Goal: Task Accomplishment & Management: Use online tool/utility

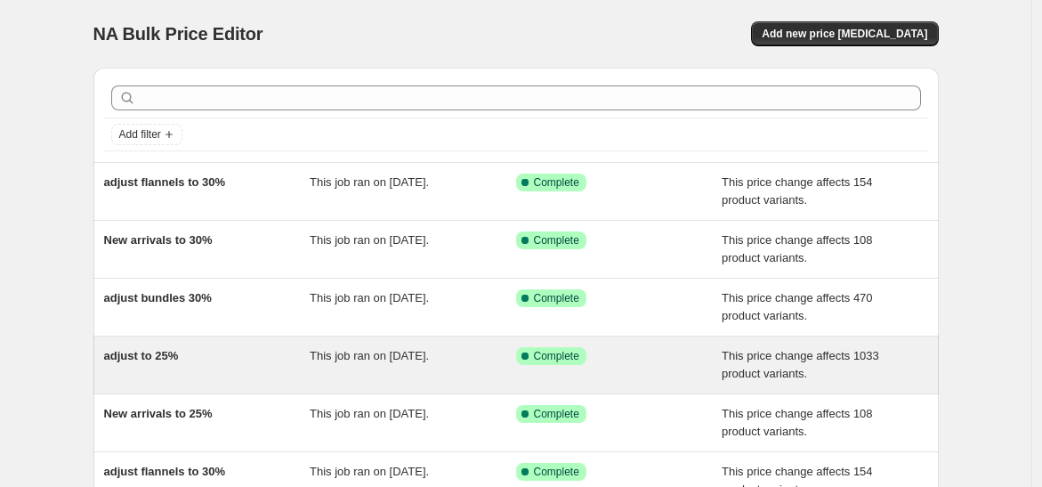
click at [214, 358] on div "adjust to 25%" at bounding box center [207, 365] width 206 height 36
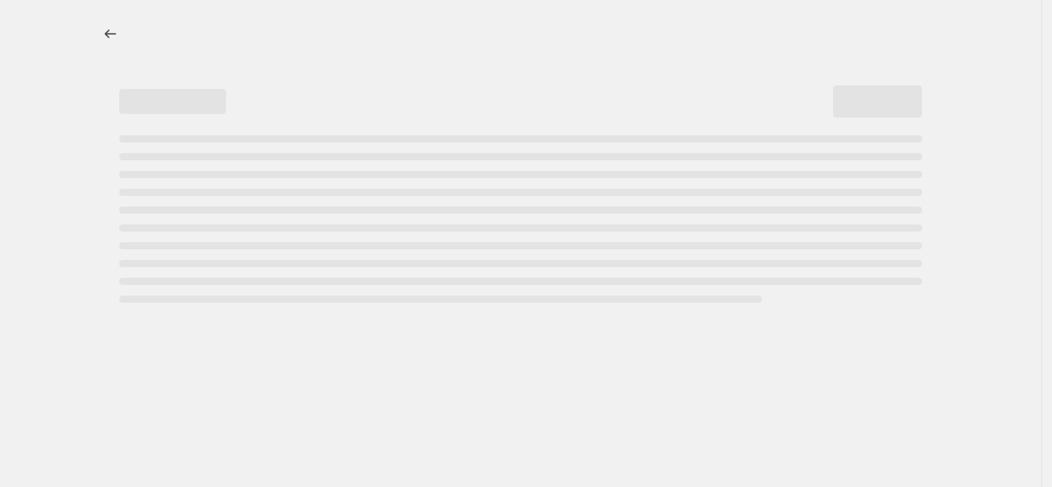
select select "pcap"
select select "no_change"
select select "collection"
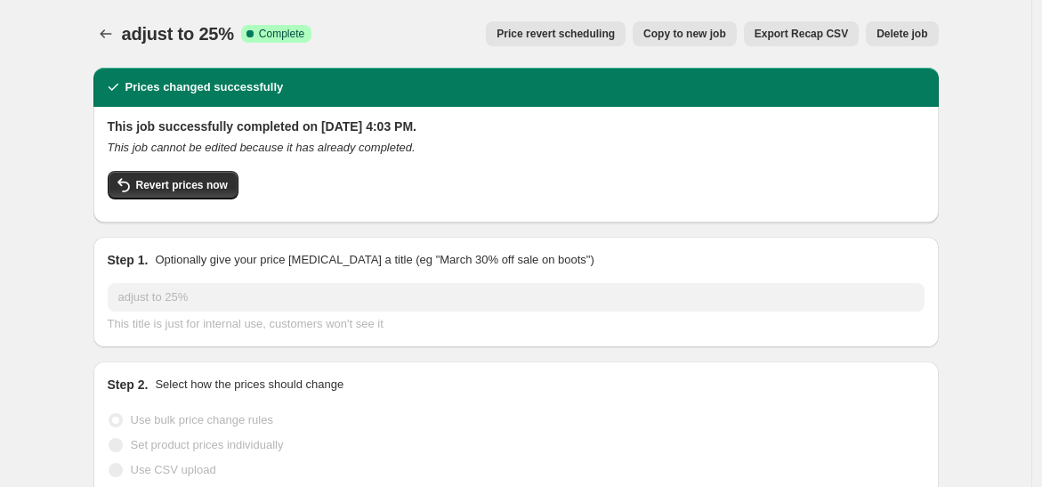
click at [713, 26] on button "Copy to new job" at bounding box center [685, 33] width 104 height 25
select select "pcap"
select select "no_change"
select select "collection"
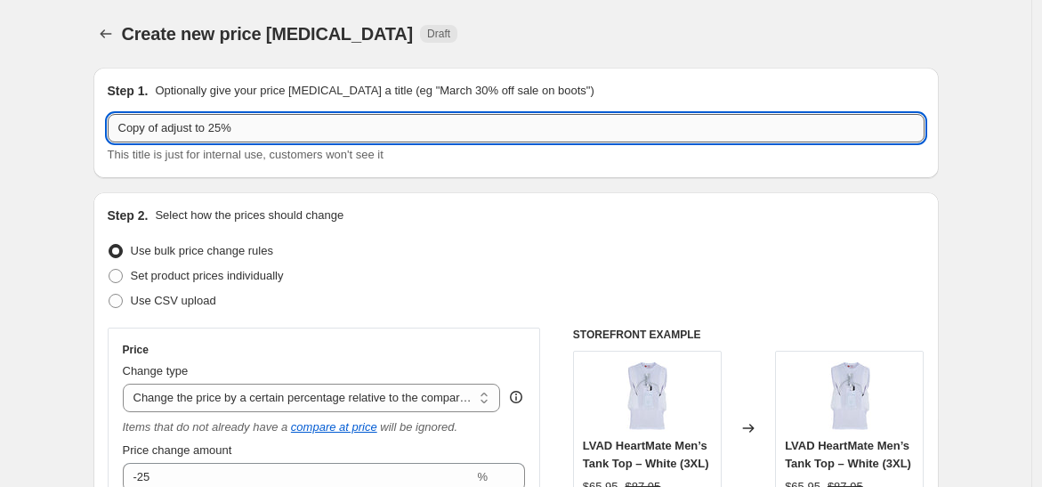
click at [165, 128] on input "Copy of adjust to 25%" at bounding box center [516, 128] width 817 height 28
type input "adjust to 20%"
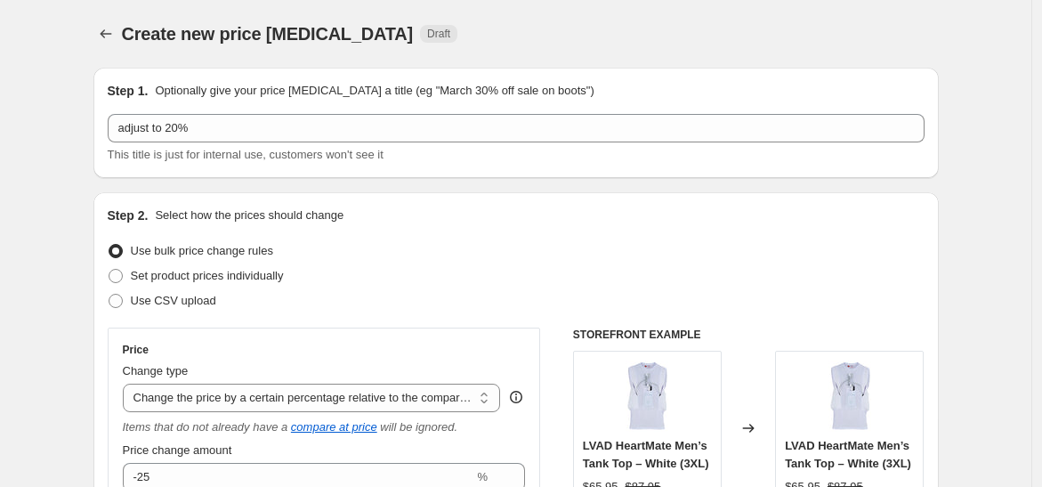
click at [534, 28] on div "Create new price [MEDICAL_DATA] Draft" at bounding box center [406, 33] width 569 height 25
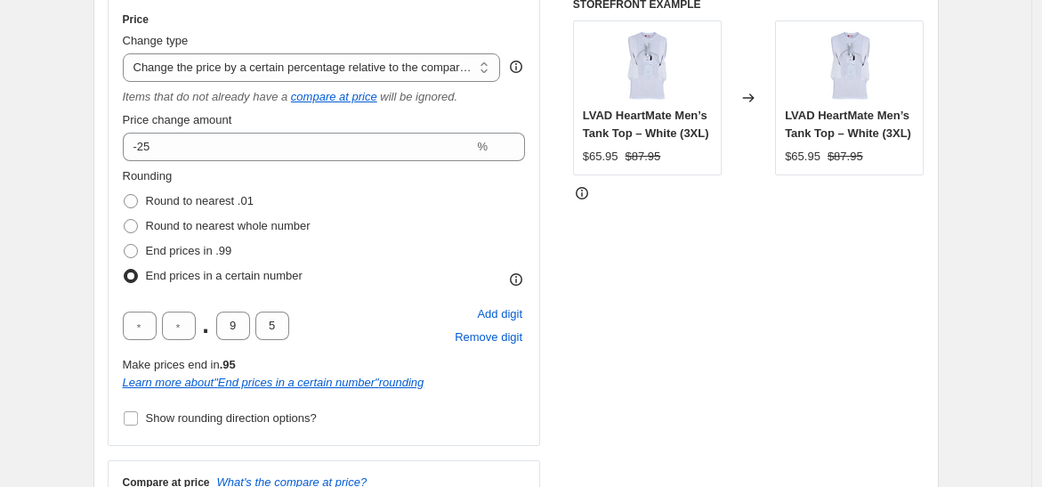
scroll to position [388, 0]
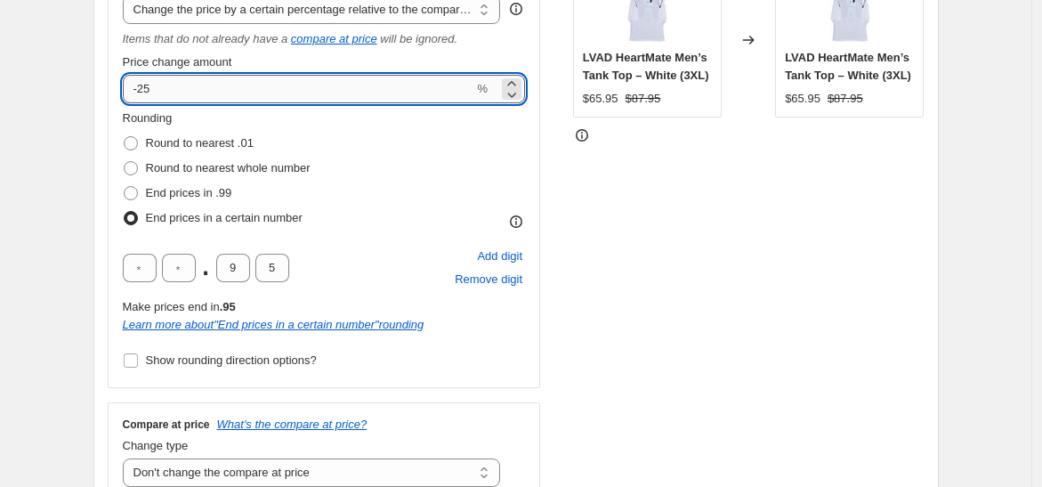
click at [194, 89] on input "-25" at bounding box center [298, 89] width 351 height 28
type input "-20"
click at [711, 144] on div "STOREFRONT EXAMPLE LVAD HeartMate Men’s Tank Top – White (3XL) $65.95 $87.95 Ch…" at bounding box center [748, 220] width 351 height 562
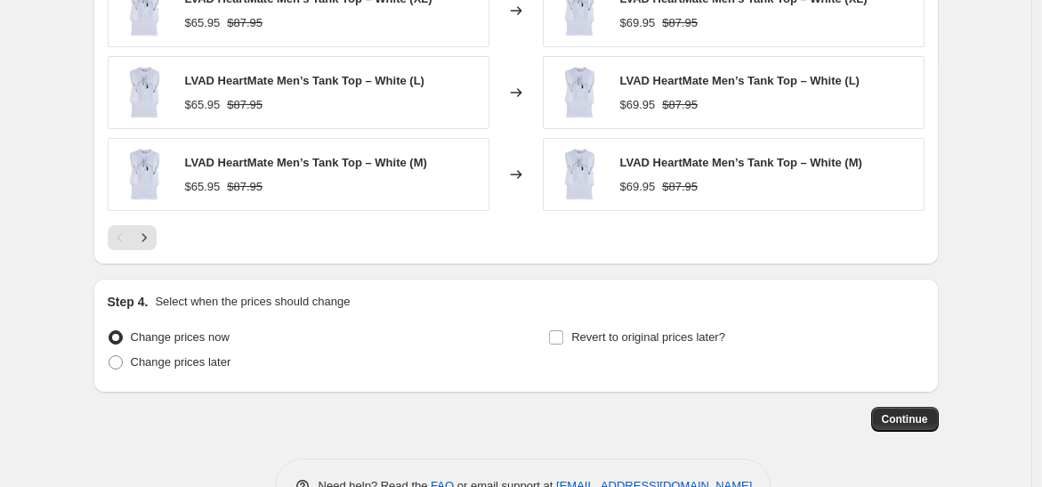
scroll to position [1615, 0]
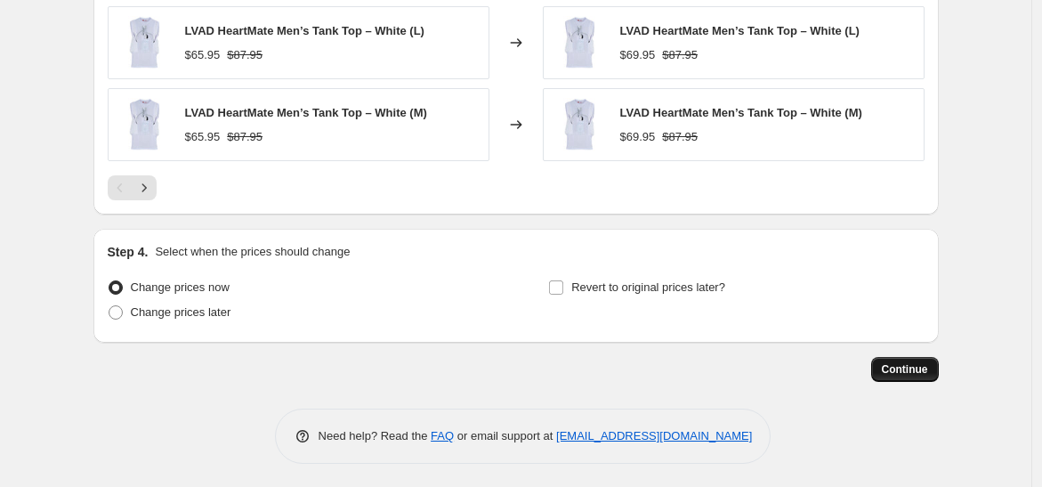
click at [900, 369] on span "Continue" at bounding box center [905, 369] width 46 height 14
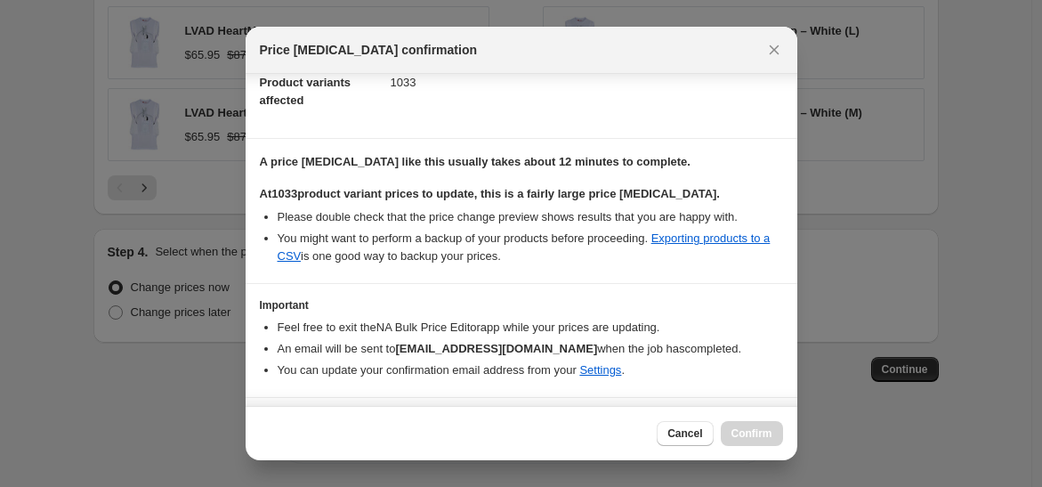
scroll to position [266, 0]
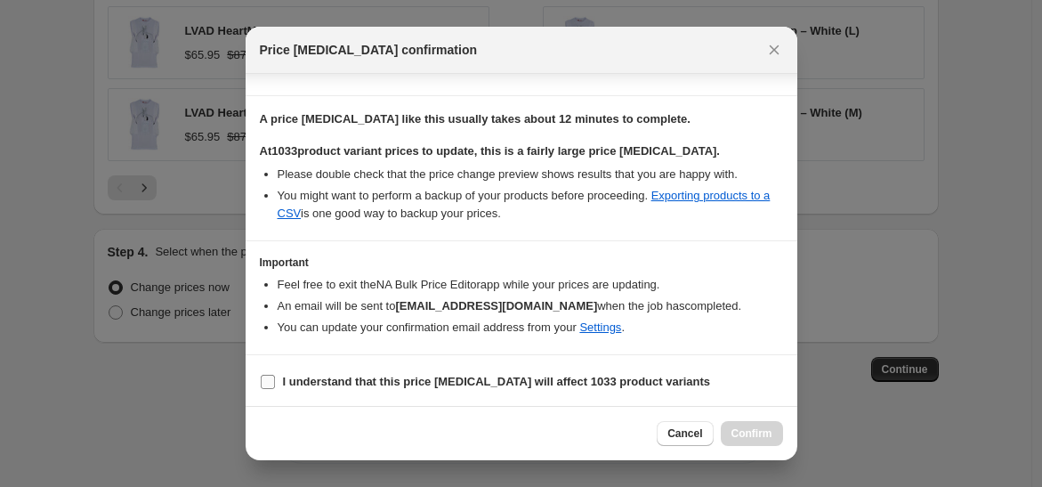
click at [363, 375] on b "I understand that this price [MEDICAL_DATA] will affect 1033 product variants" at bounding box center [497, 381] width 428 height 13
click at [275, 375] on input "I understand that this price [MEDICAL_DATA] will affect 1033 product variants" at bounding box center [268, 382] width 14 height 14
checkbox input "true"
click at [766, 432] on span "Confirm" at bounding box center [751, 433] width 41 height 14
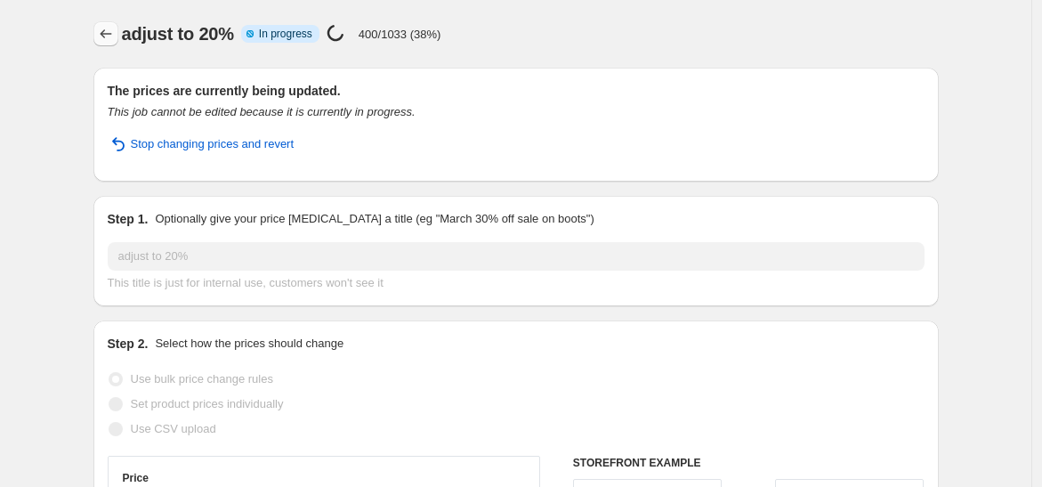
click at [102, 23] on button "Price change jobs" at bounding box center [105, 33] width 25 height 25
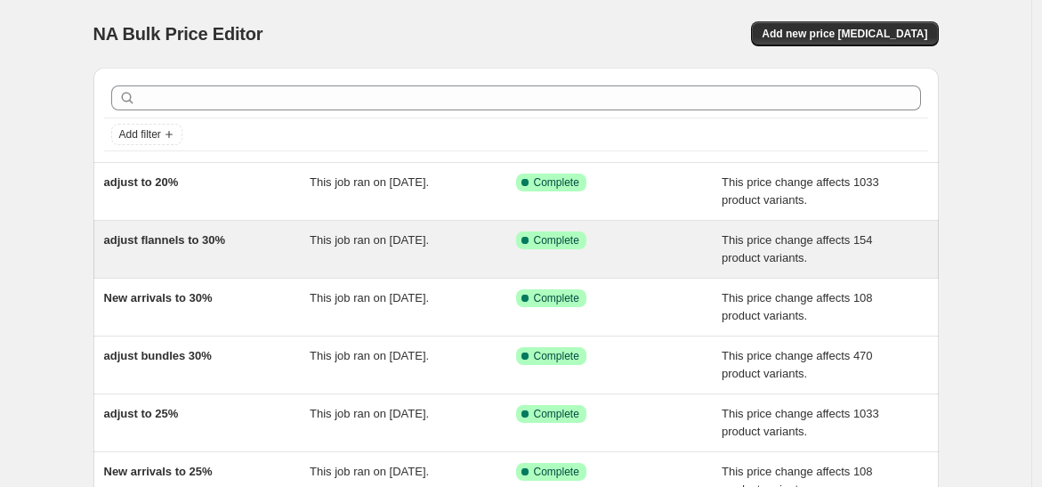
click at [645, 234] on div "Success Complete Complete" at bounding box center [606, 240] width 180 height 18
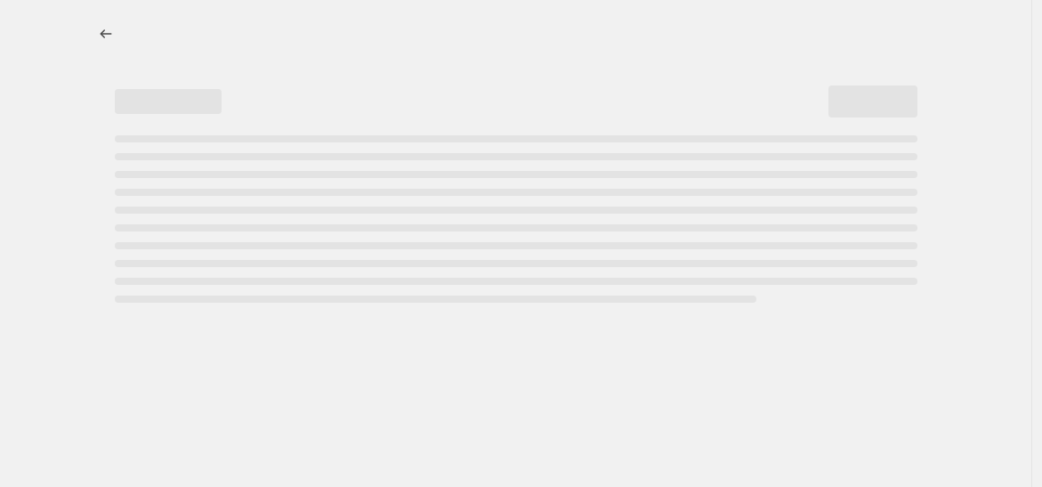
select select "pcap"
select select "no_change"
select select "collection"
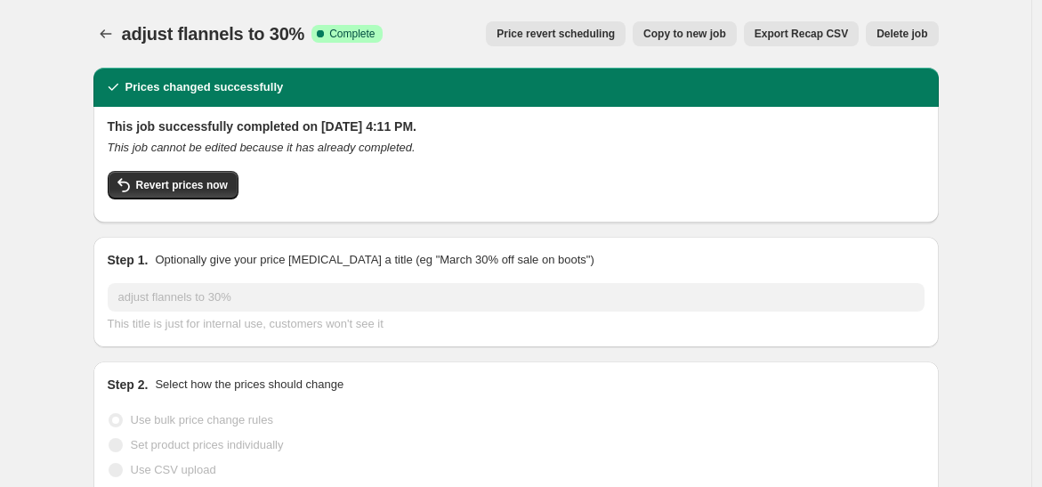
click at [709, 33] on span "Copy to new job" at bounding box center [684, 34] width 83 height 14
select select "pcap"
select select "no_change"
select select "collection"
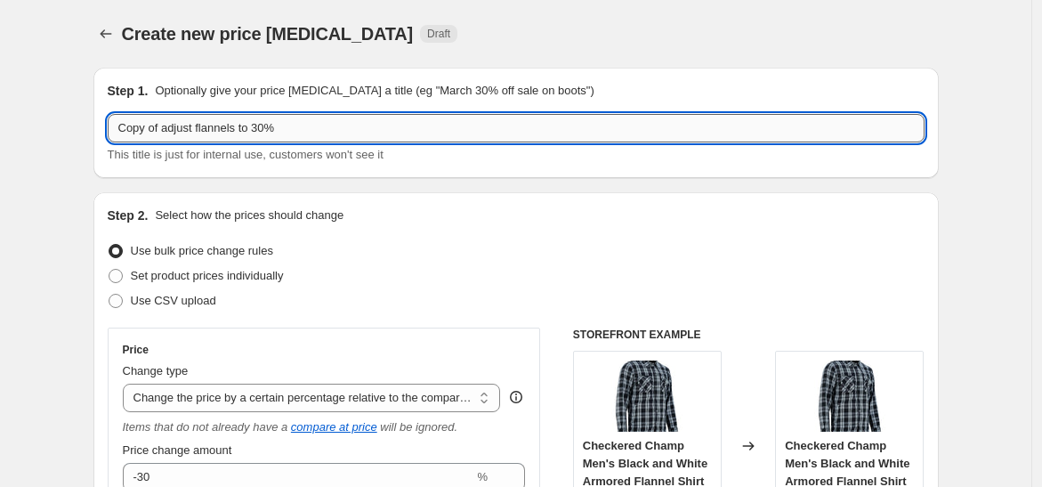
click at [167, 136] on input "Copy of adjust flannels to 30%" at bounding box center [516, 128] width 817 height 28
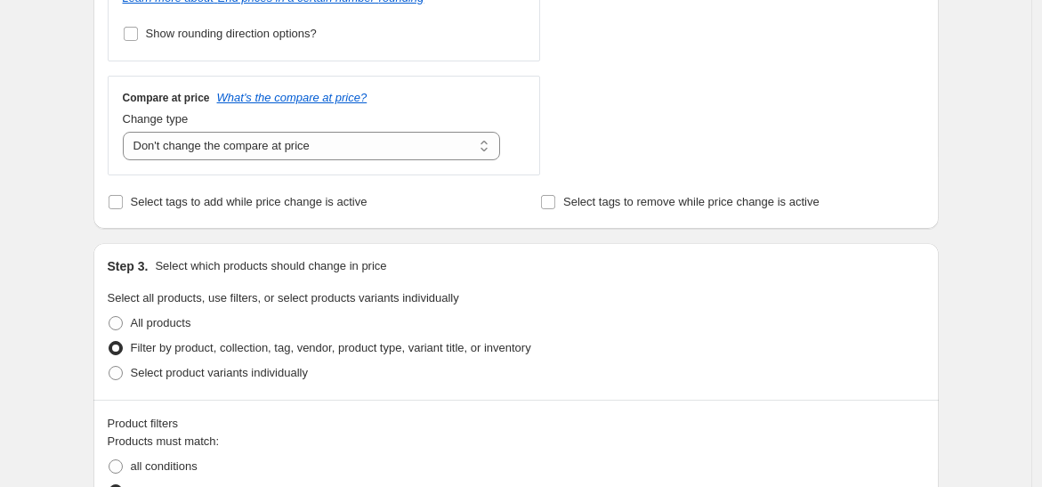
scroll to position [1683, 0]
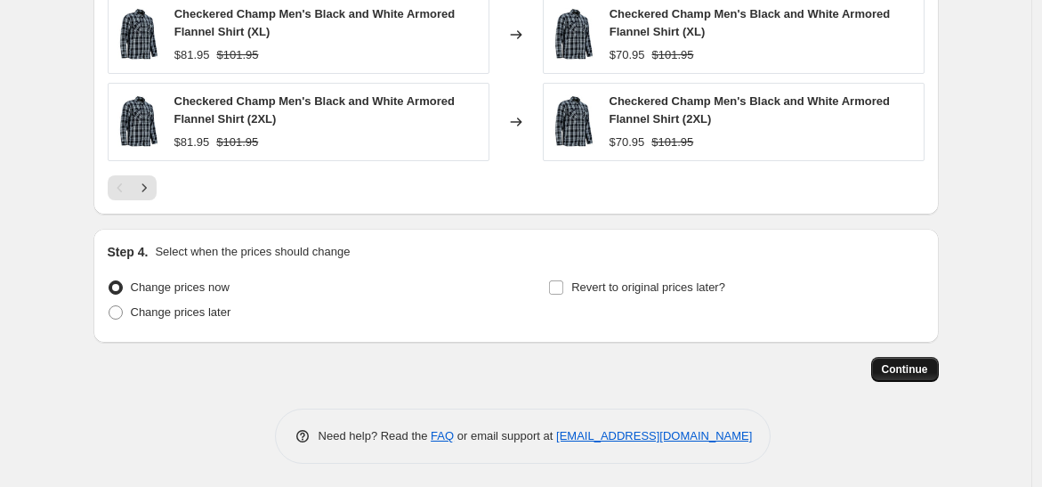
type input "adjust flannels to 30%"
click at [917, 362] on span "Continue" at bounding box center [905, 369] width 46 height 14
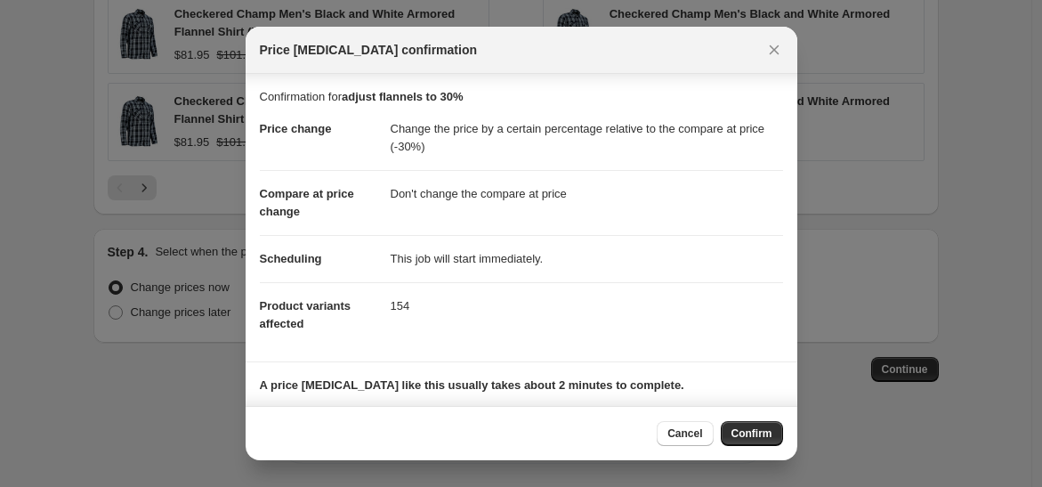
scroll to position [114, 0]
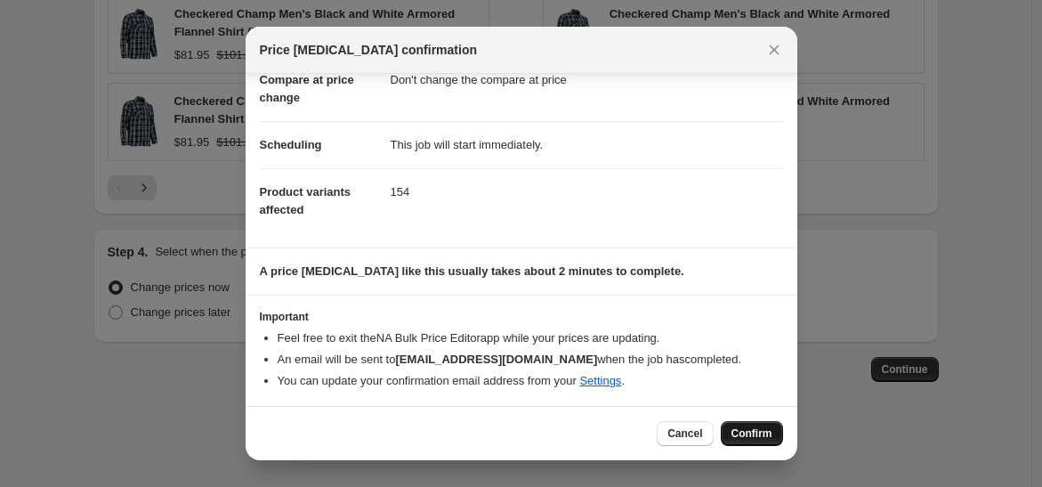
click at [763, 435] on span "Confirm" at bounding box center [751, 433] width 41 height 14
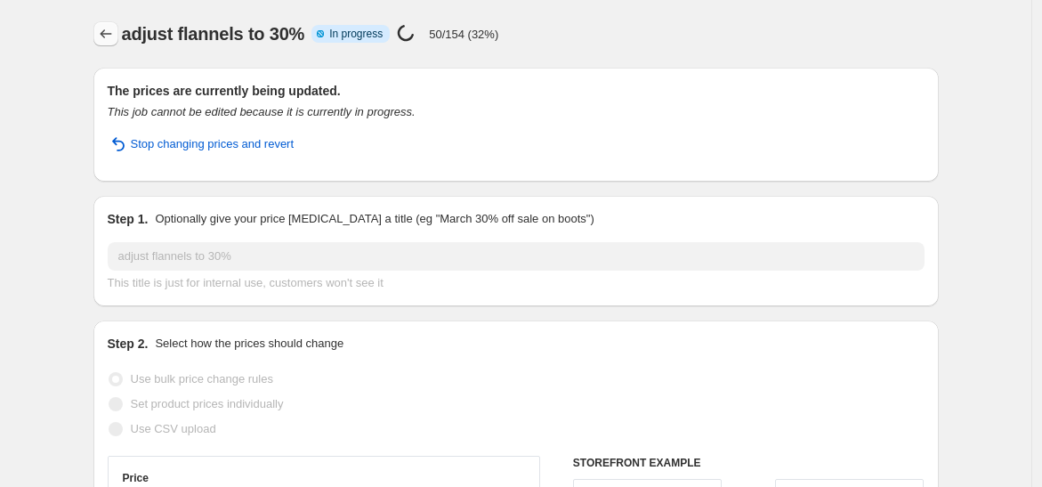
click at [107, 33] on icon "Price change jobs" at bounding box center [106, 33] width 12 height 9
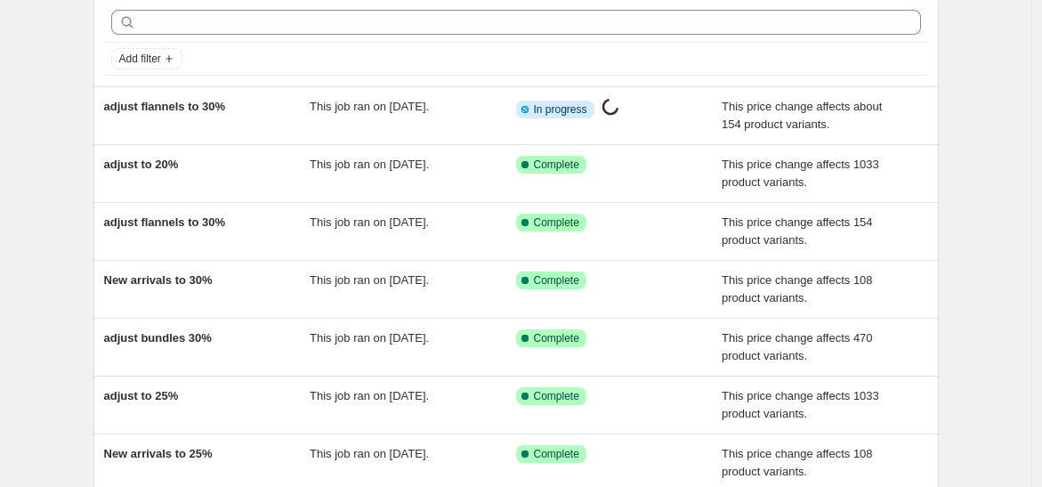
scroll to position [77, 0]
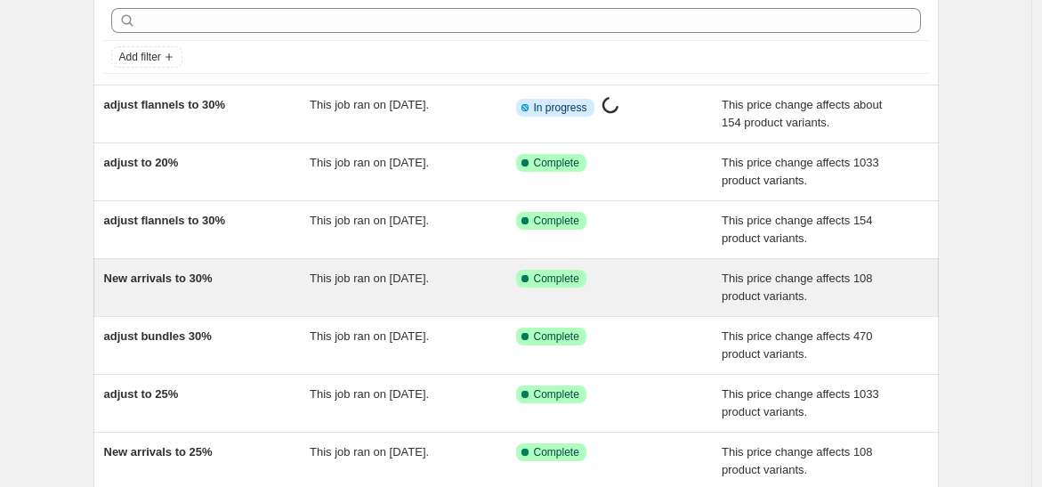
click at [249, 283] on div "New arrivals to 30%" at bounding box center [207, 288] width 206 height 36
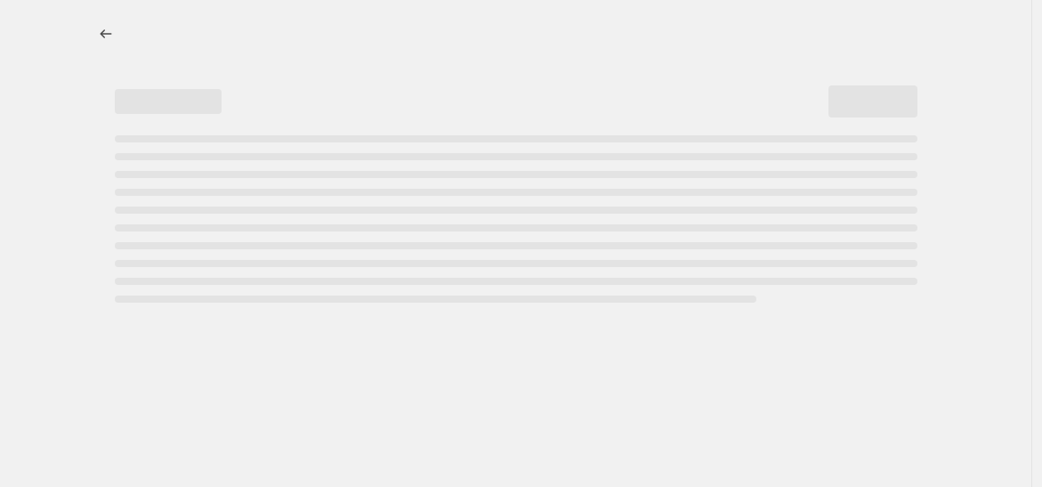
select select "pcap"
select select "no_change"
select select "collection"
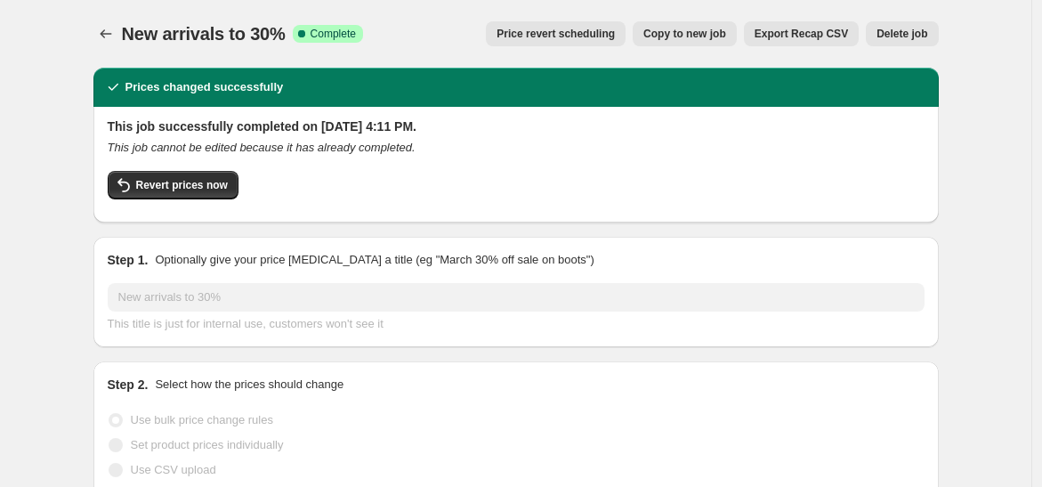
click at [716, 39] on span "Copy to new job" at bounding box center [684, 34] width 83 height 14
select select "pcap"
select select "no_change"
select select "collection"
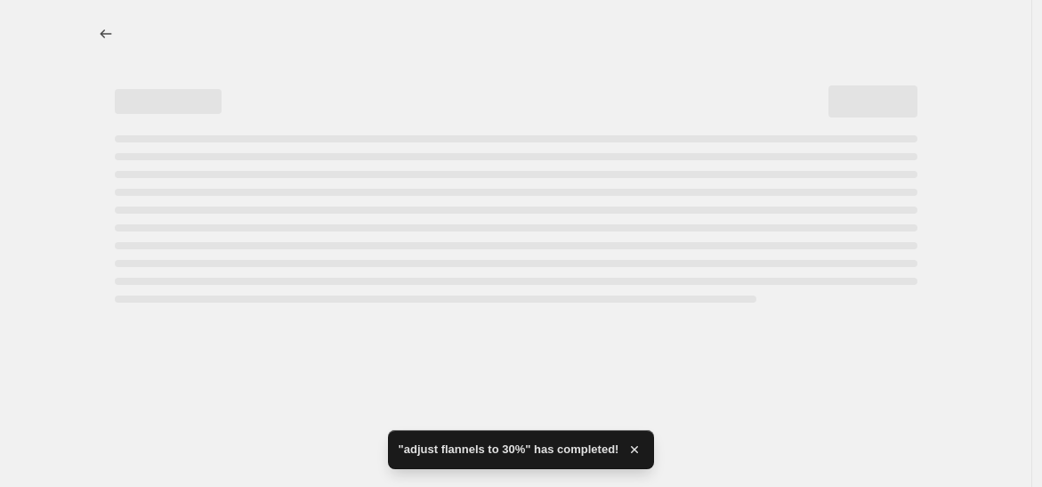
select select "pcap"
select select "no_change"
select select "collection"
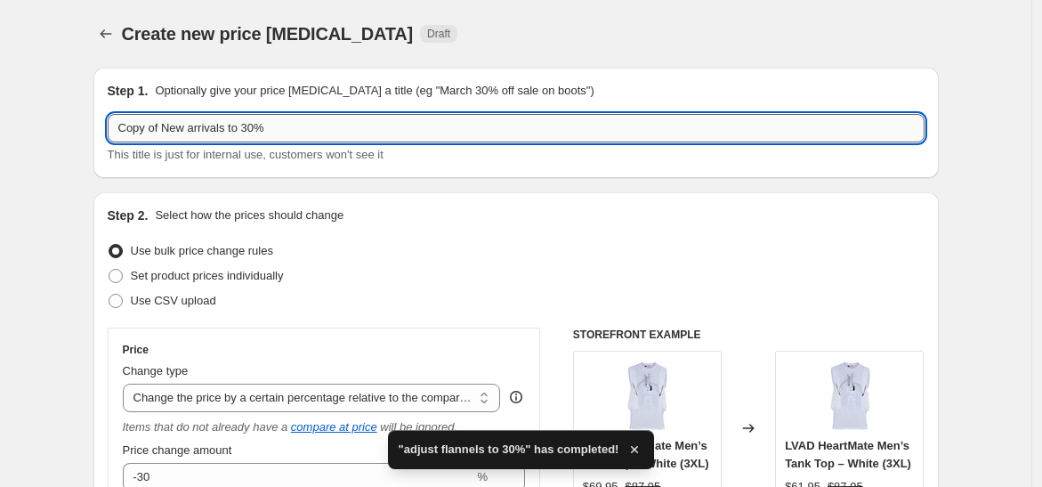
click at [170, 129] on input "Copy of New arrivals to 30%" at bounding box center [516, 128] width 817 height 28
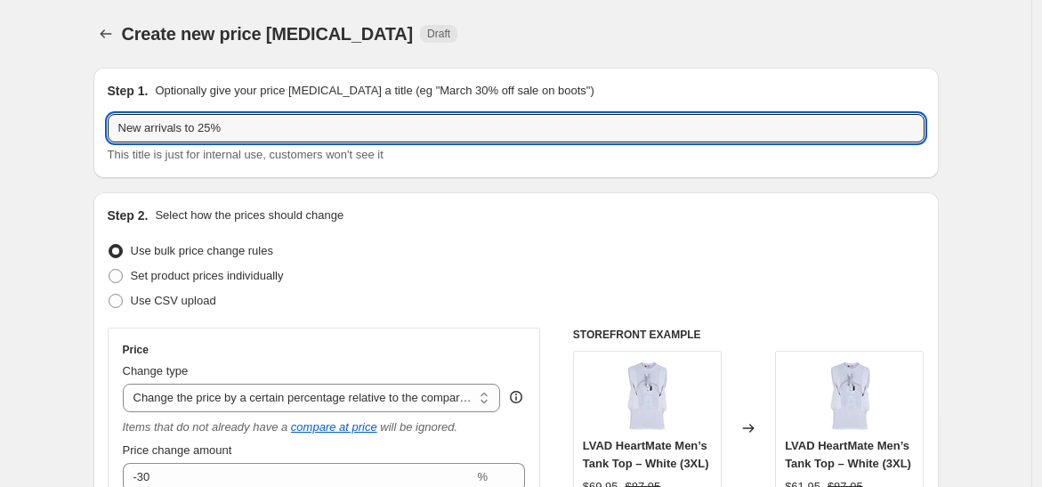
type input "New arrivals to 25%"
click at [515, 44] on div "Create new price [MEDICAL_DATA] Draft" at bounding box center [406, 33] width 569 height 25
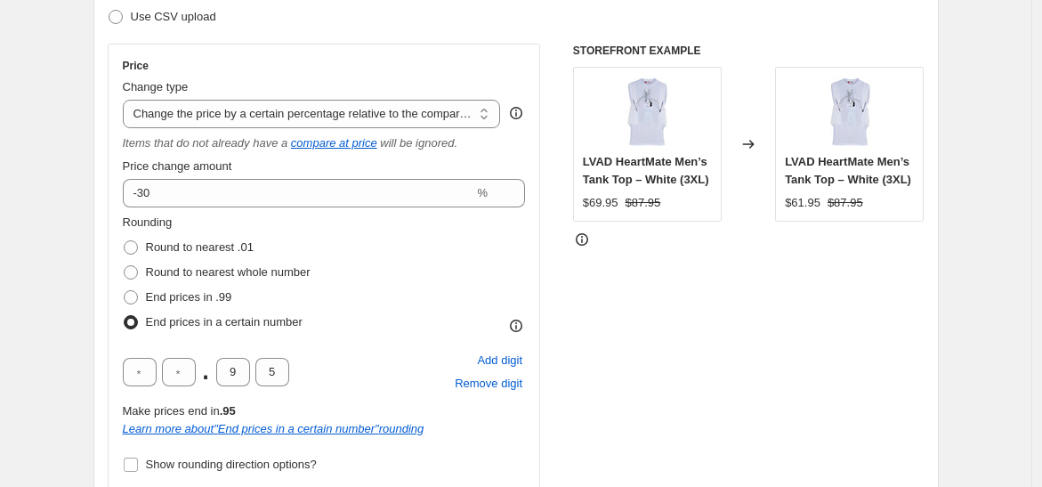
scroll to position [312, 0]
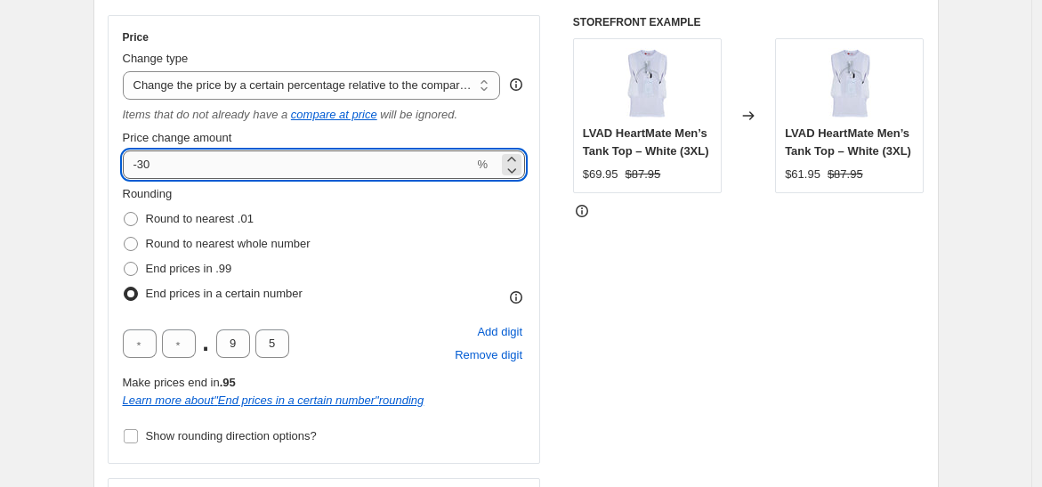
click at [179, 155] on input "-30" at bounding box center [298, 164] width 351 height 28
type input "-3"
type input "-1"
type input "-25"
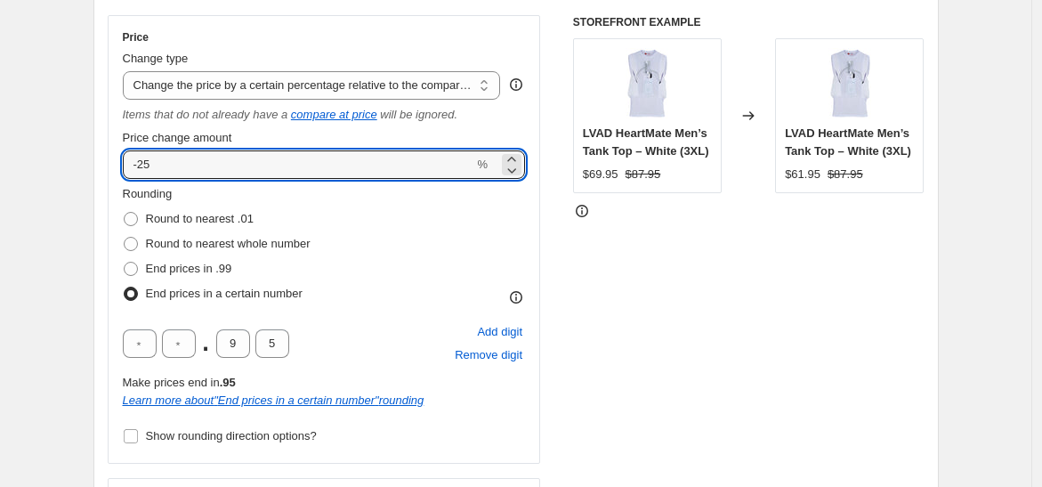
click at [730, 283] on div "STOREFRONT EXAMPLE LVAD HeartMate Men’s Tank Top – White (3XL) $69.95 $87.95 Ch…" at bounding box center [748, 296] width 351 height 562
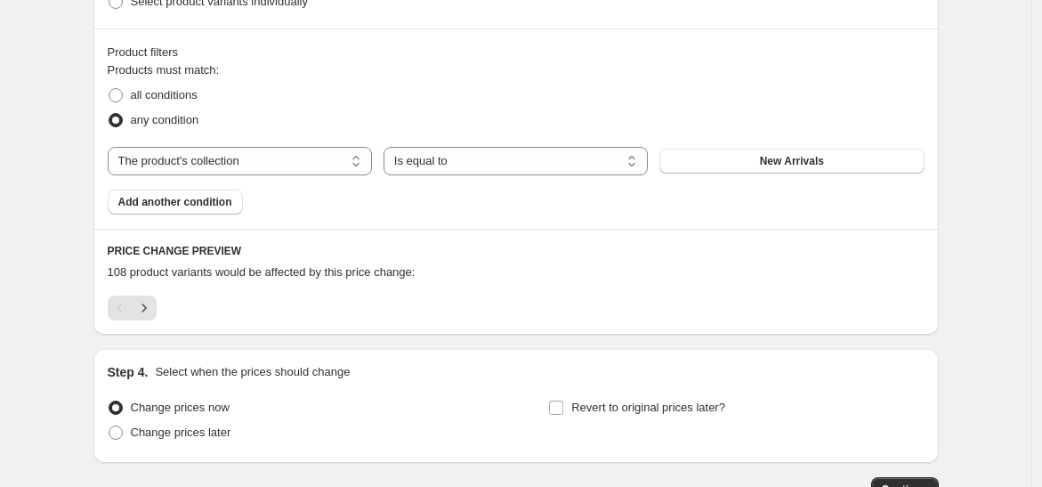
scroll to position [1207, 0]
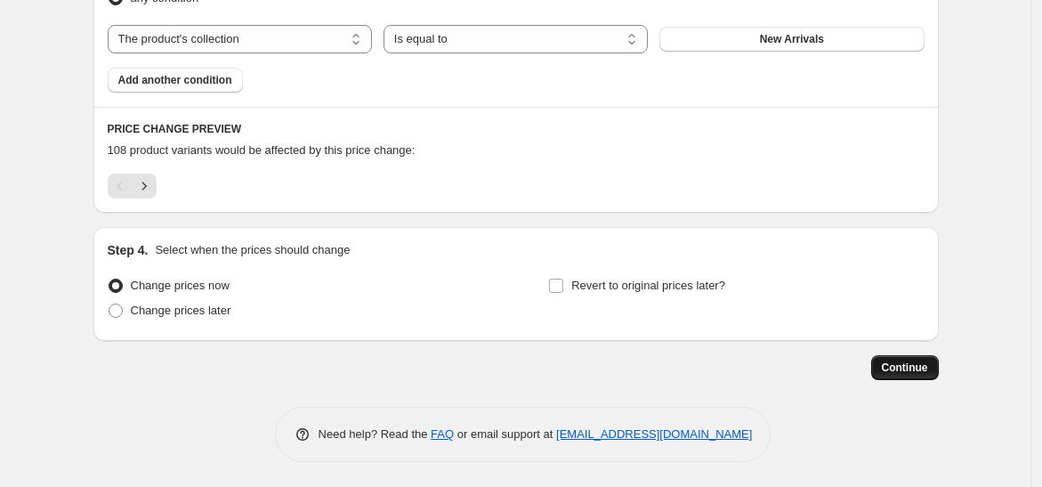
click at [921, 364] on span "Continue" at bounding box center [905, 367] width 46 height 14
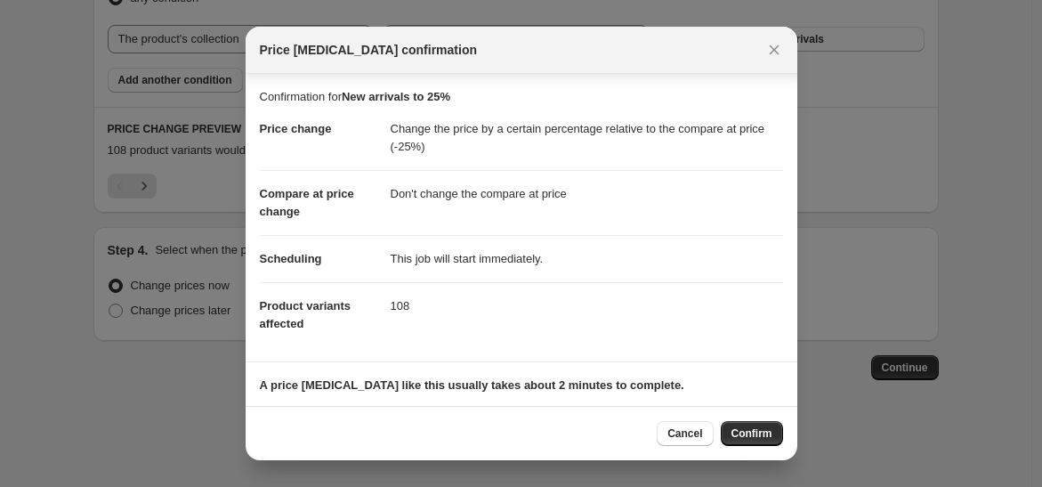
scroll to position [114, 0]
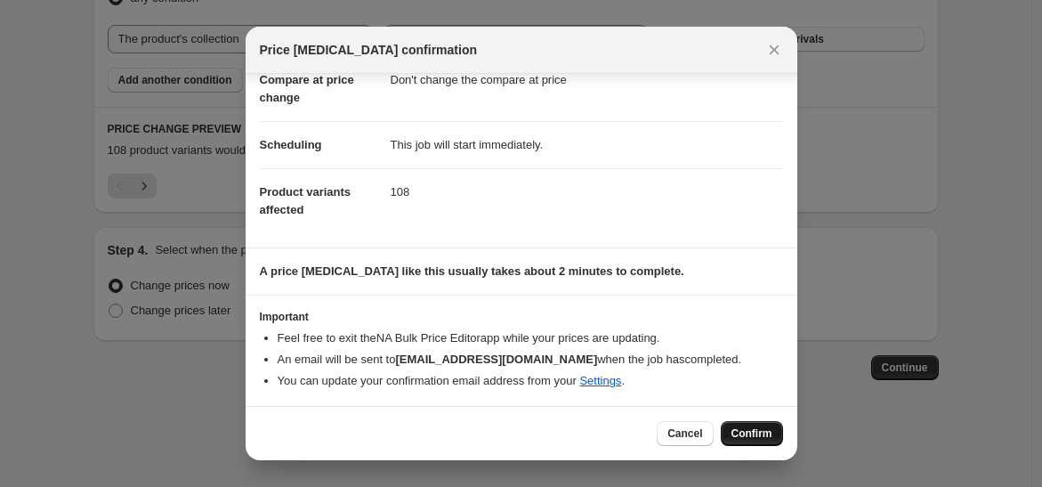
click at [757, 432] on span "Confirm" at bounding box center [751, 433] width 41 height 14
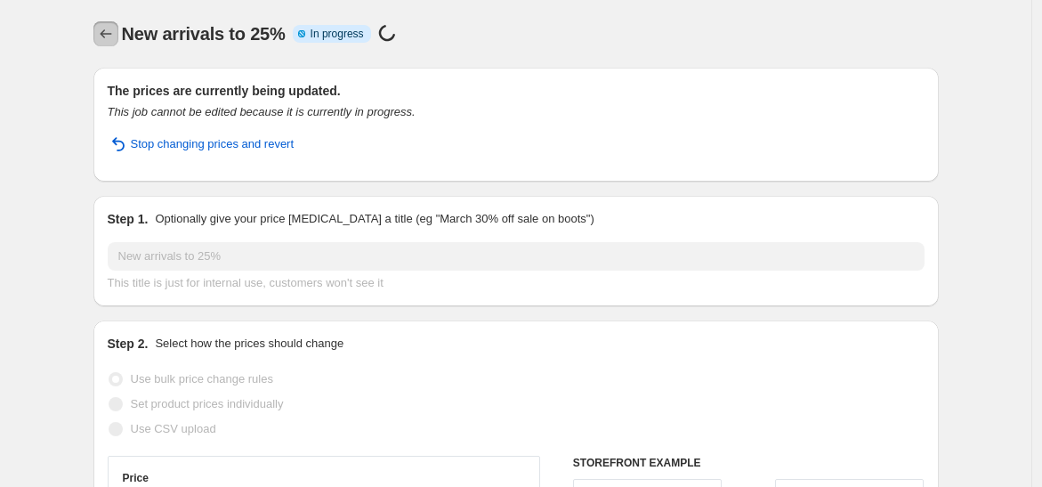
click at [104, 34] on icon "Price change jobs" at bounding box center [106, 34] width 18 height 18
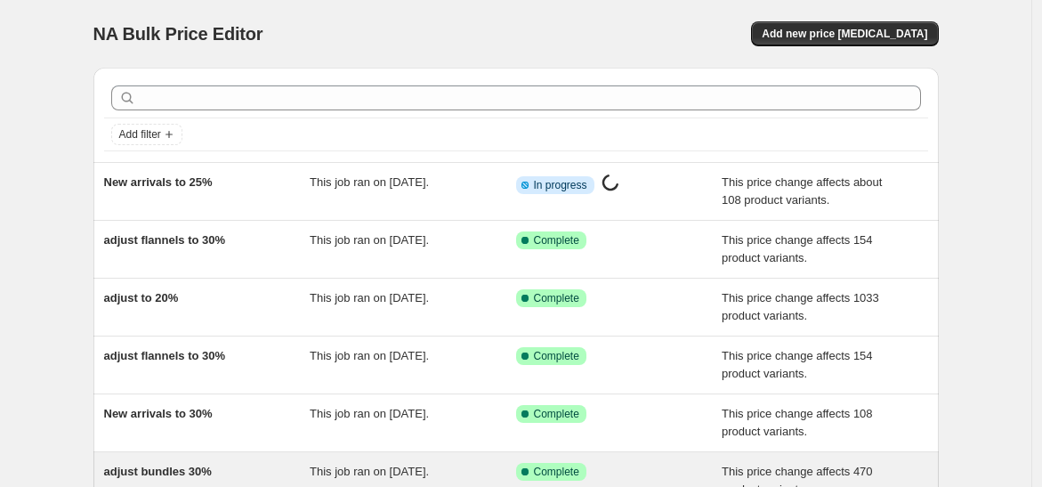
click at [238, 465] on div "adjust bundles 30%" at bounding box center [207, 481] width 206 height 36
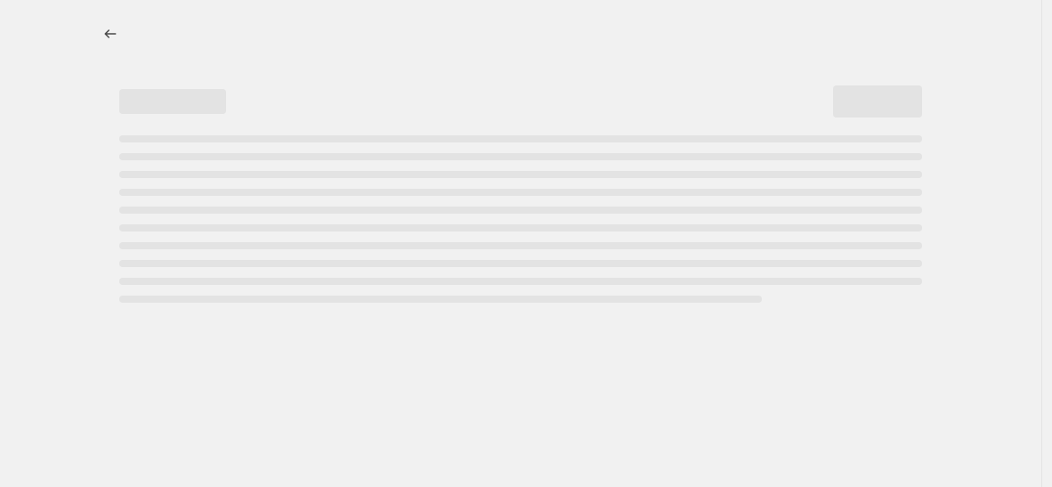
select select "pcap"
select select "no_change"
select select "collection"
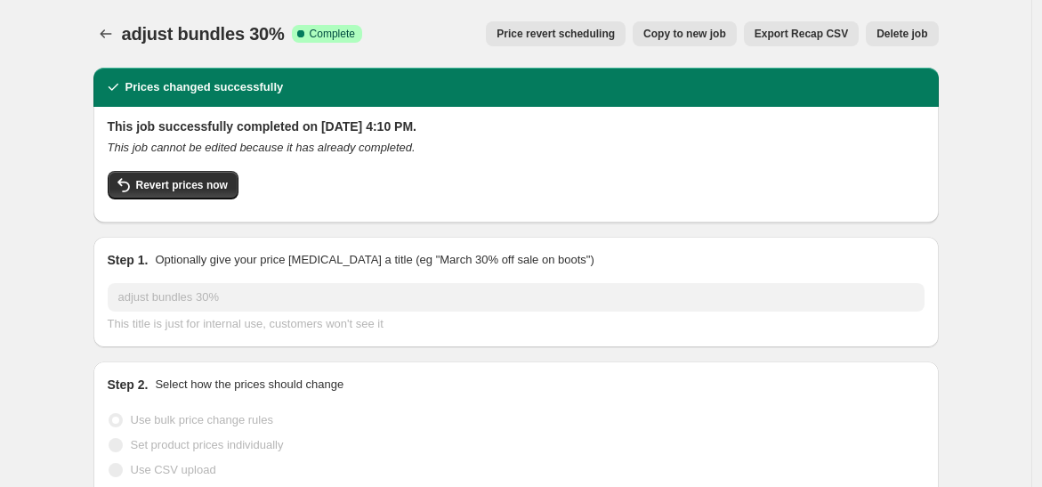
click at [701, 45] on button "Copy to new job" at bounding box center [685, 33] width 104 height 25
select select "pcap"
select select "no_change"
select select "collection"
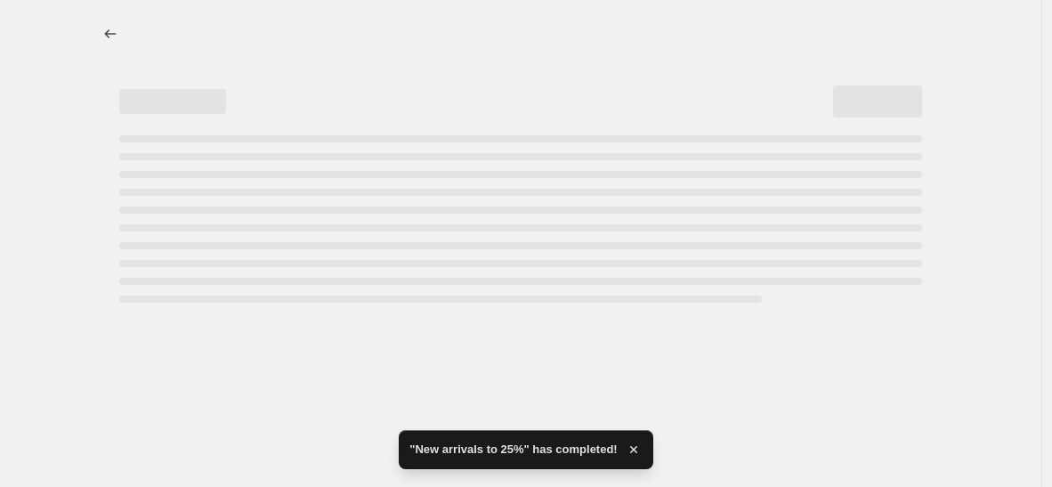
select select "pcap"
select select "no_change"
select select "collection"
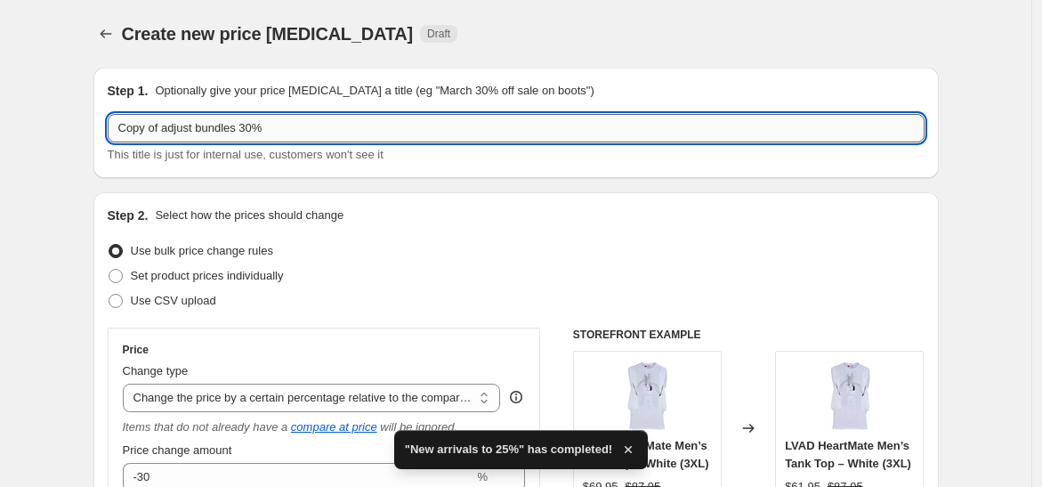
click at [170, 128] on input "Copy of adjust bundles 30%" at bounding box center [516, 128] width 817 height 28
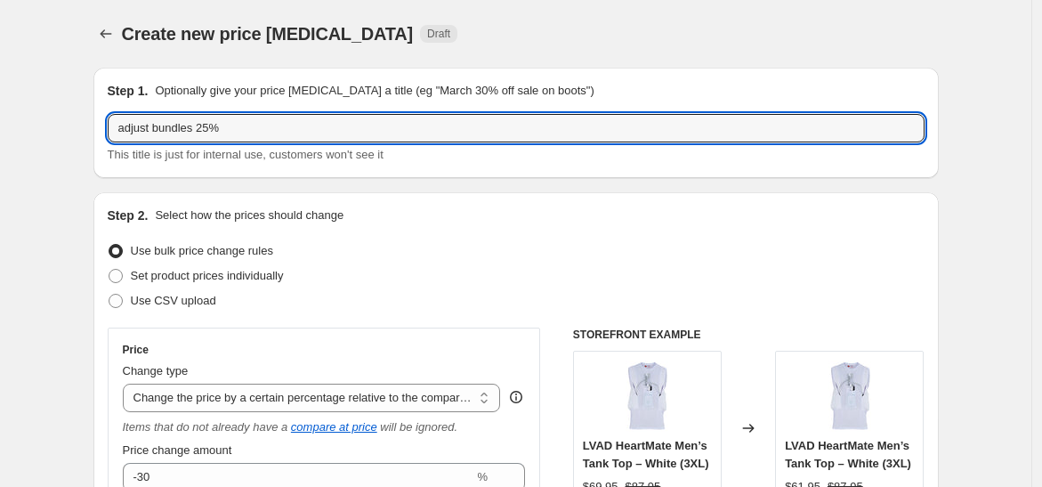
type input "adjust bundles 25%"
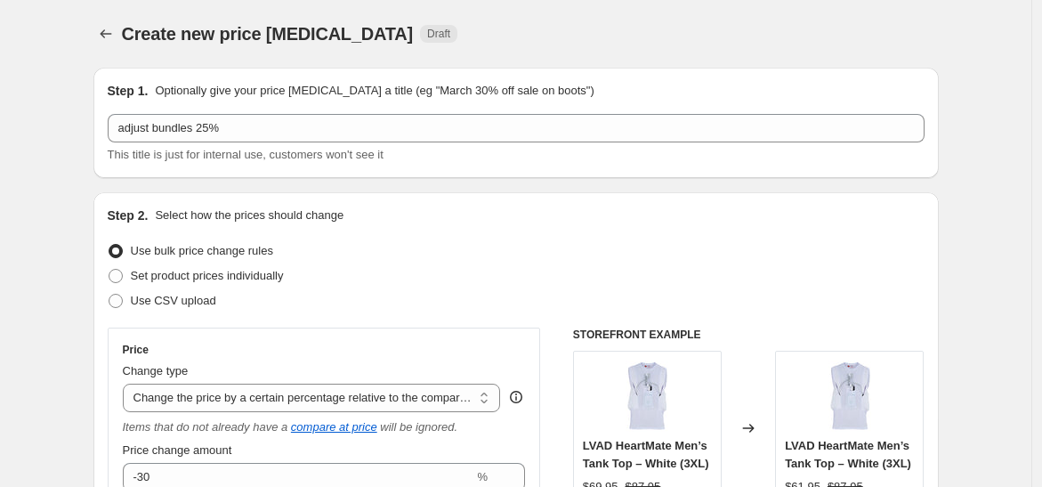
click at [389, 67] on div "Create new price [MEDICAL_DATA]. This page is ready Create new price [MEDICAL_D…" at bounding box center [515, 34] width 845 height 68
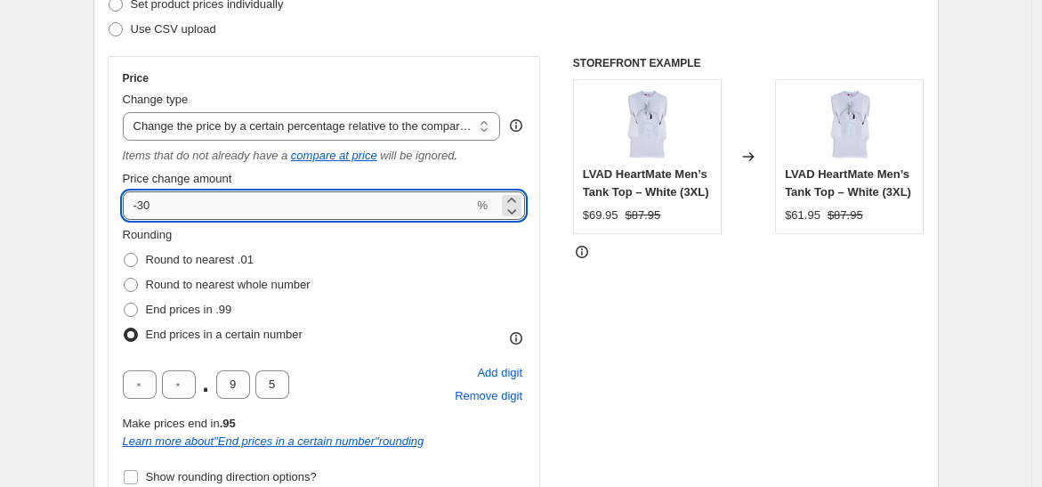
click at [200, 194] on input "-30" at bounding box center [298, 205] width 351 height 28
type input "-3"
type input "-1"
type input "-25"
click at [674, 299] on div "STOREFRONT EXAMPLE LVAD HeartMate Men’s Tank Top – White (3XL) $69.95 $87.95 Ch…" at bounding box center [748, 337] width 351 height 562
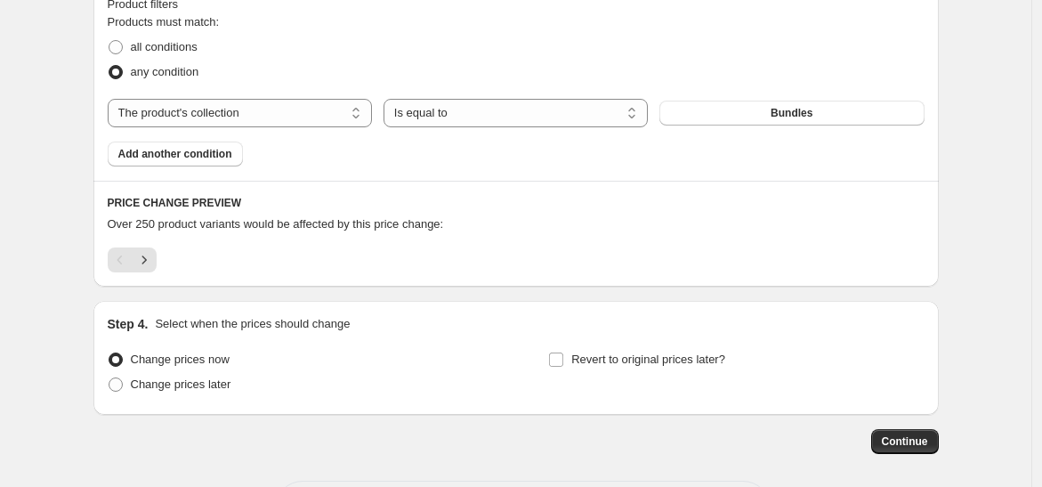
scroll to position [1207, 0]
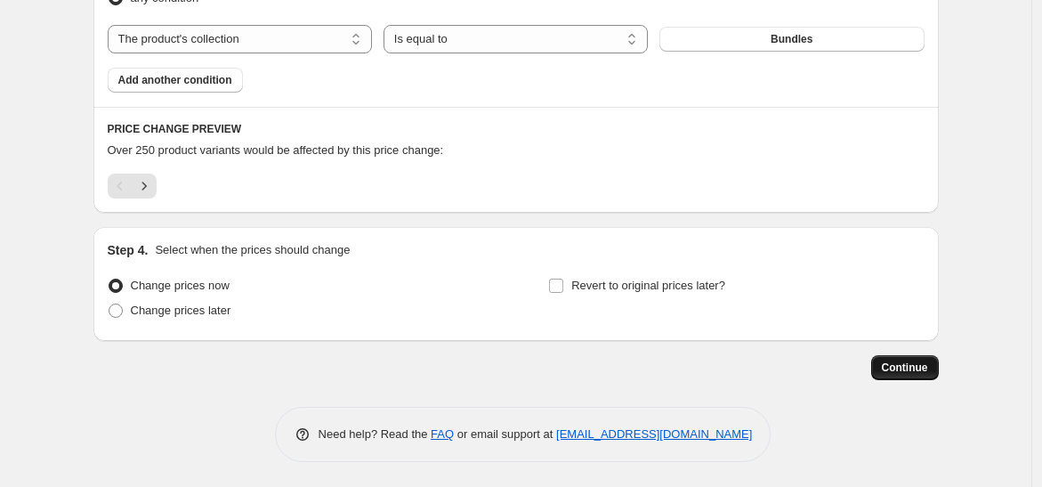
click at [909, 365] on span "Continue" at bounding box center [905, 367] width 46 height 14
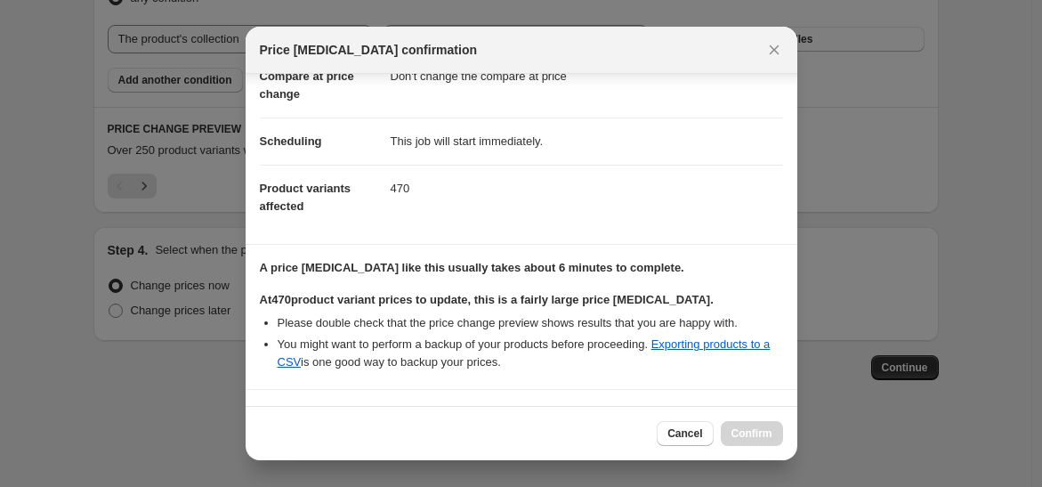
scroll to position [266, 0]
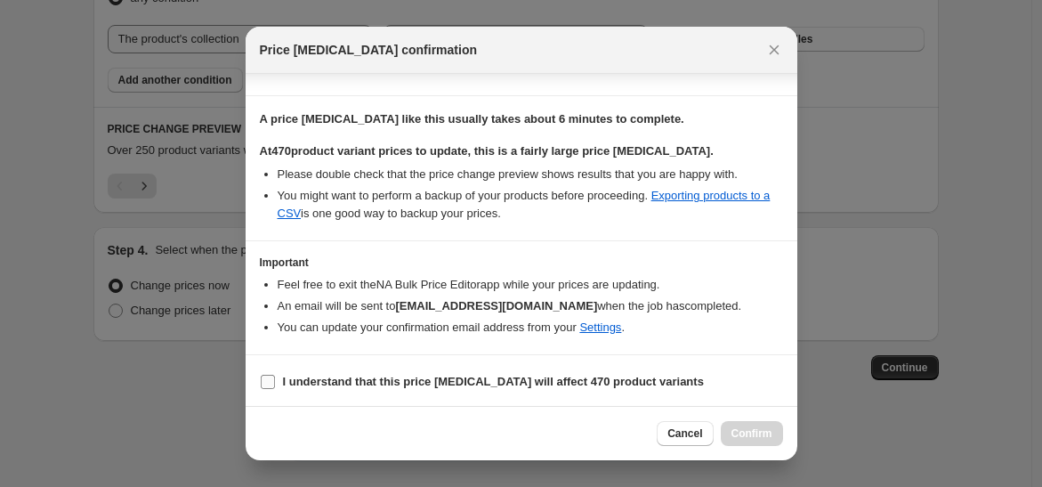
click at [467, 386] on b "I understand that this price [MEDICAL_DATA] will affect 470 product variants" at bounding box center [493, 381] width 421 height 13
click at [275, 386] on input "I understand that this price [MEDICAL_DATA] will affect 470 product variants" at bounding box center [268, 382] width 14 height 14
checkbox input "true"
click at [742, 424] on button "Confirm" at bounding box center [752, 433] width 62 height 25
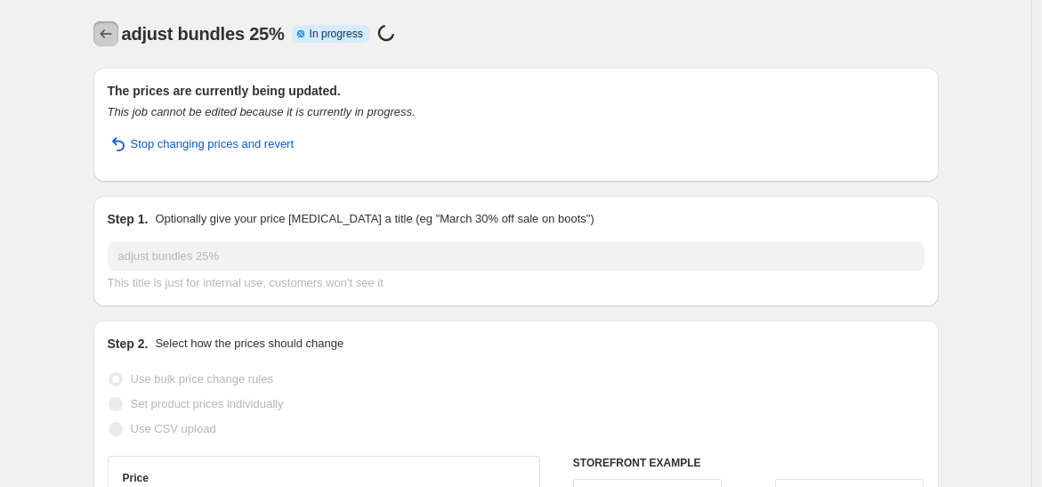
click at [109, 36] on icon "Price change jobs" at bounding box center [106, 34] width 18 height 18
